Goal: Navigation & Orientation: Find specific page/section

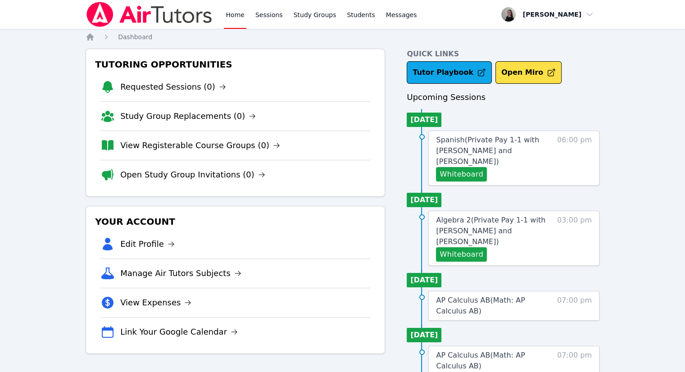
click at [274, 13] on link "Sessions" at bounding box center [269, 14] width 31 height 29
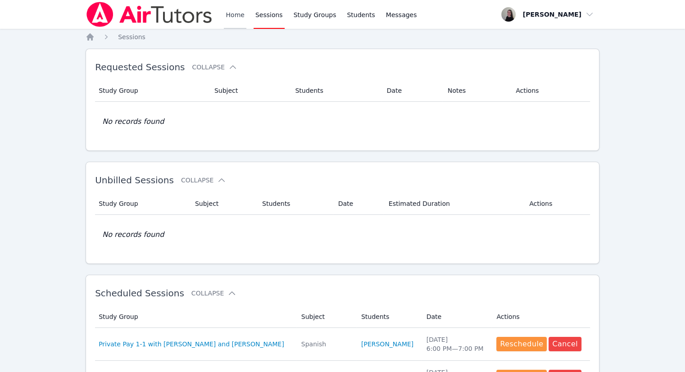
click at [228, 20] on link "Home" at bounding box center [235, 14] width 22 height 29
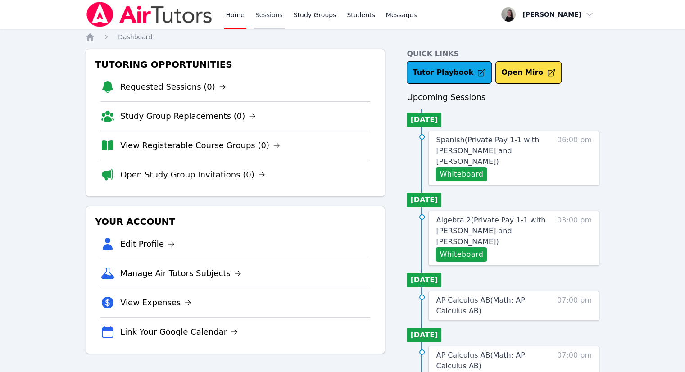
click at [263, 23] on link "Sessions" at bounding box center [269, 14] width 31 height 29
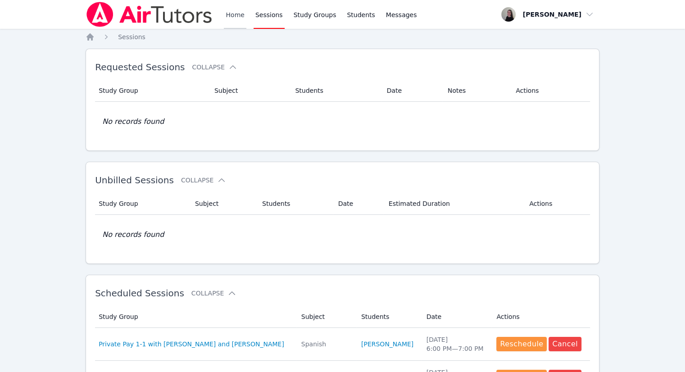
click at [235, 16] on link "Home" at bounding box center [235, 14] width 22 height 29
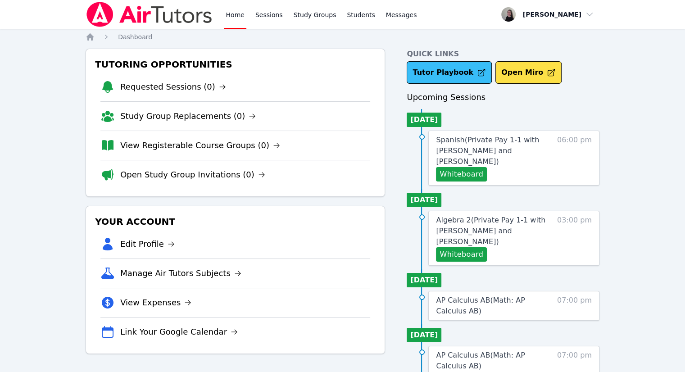
click at [438, 75] on link "Tutor Playbook" at bounding box center [449, 72] width 85 height 23
click at [264, 15] on link "Sessions" at bounding box center [269, 14] width 31 height 29
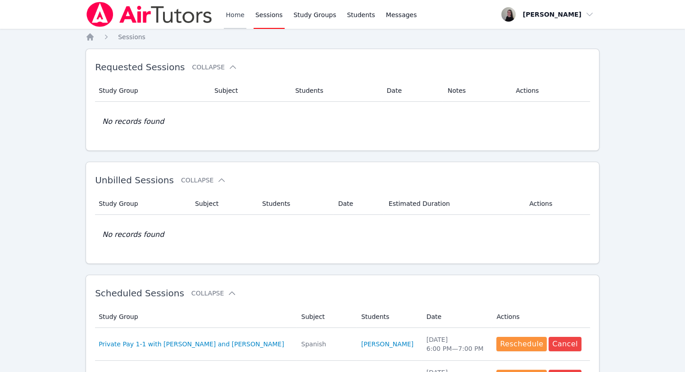
click at [232, 22] on link "Home" at bounding box center [235, 14] width 22 height 29
